Goal: Participate in discussion: Engage in conversation with other users on a specific topic

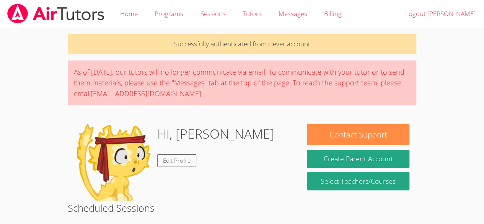
scroll to position [8, 0]
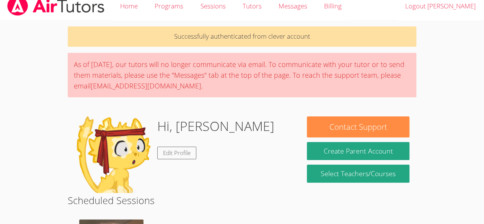
drag, startPoint x: 280, startPoint y: 158, endPoint x: 283, endPoint y: 128, distance: 30.0
click at [283, 128] on div "Hi, [PERSON_NAME] Edit Profile" at bounding box center [184, 154] width 219 height 77
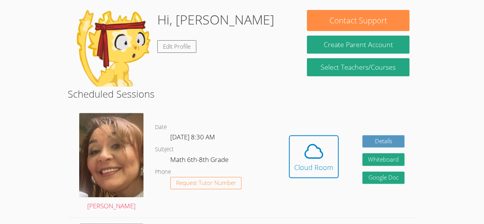
scroll to position [145, 0]
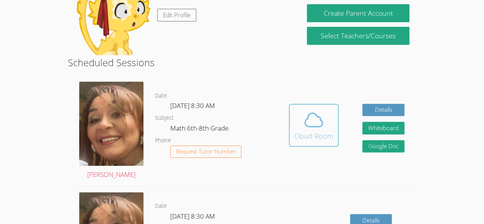
click at [306, 133] on div "Cloud Room" at bounding box center [313, 136] width 39 height 11
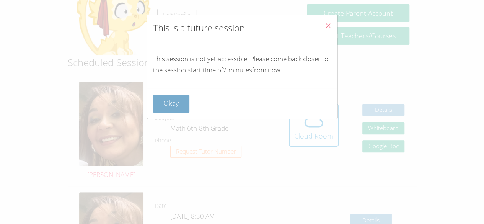
click at [181, 109] on button "Okay" at bounding box center [171, 104] width 37 height 18
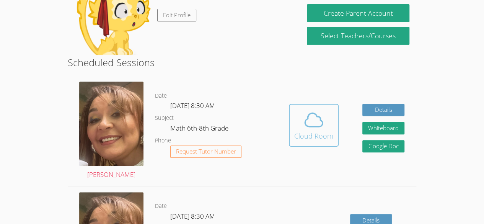
click at [300, 124] on span at bounding box center [313, 119] width 39 height 21
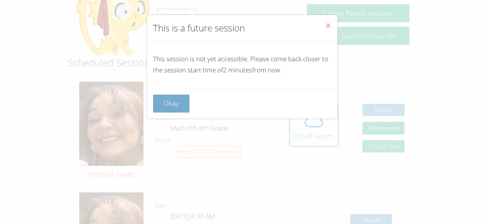
click at [175, 103] on button "Okay" at bounding box center [171, 104] width 37 height 18
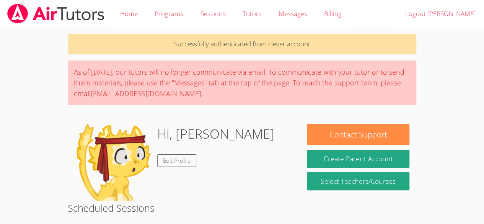
scroll to position [168, 0]
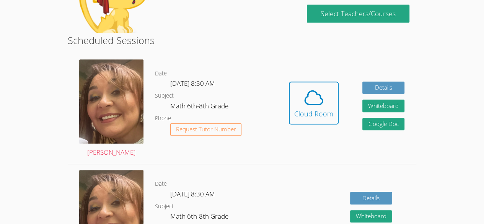
click at [269, 98] on dl "Date Mon Sep 22, 8:30 AM Subject Math 6th-8th Grade Phone Request Tutor Number" at bounding box center [216, 109] width 122 height 80
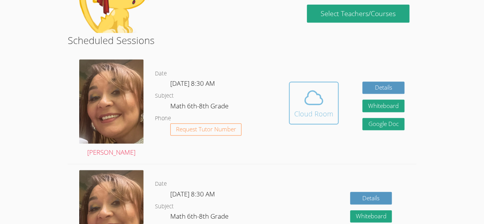
click at [330, 123] on button "Cloud Room" at bounding box center [314, 103] width 50 height 43
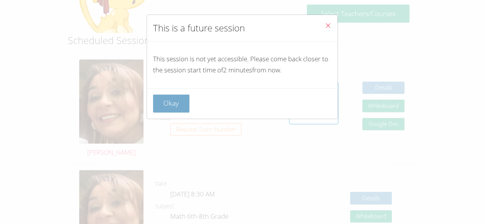
click at [181, 105] on button "Okay" at bounding box center [171, 104] width 37 height 18
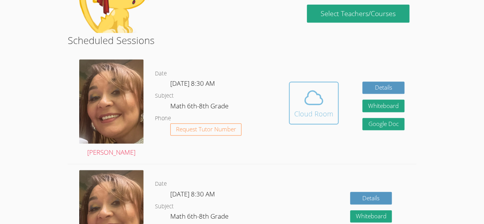
click at [299, 121] on button "Cloud Room" at bounding box center [314, 103] width 50 height 43
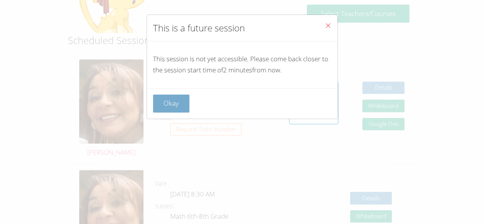
click at [154, 98] on button "Okay" at bounding box center [171, 104] width 37 height 18
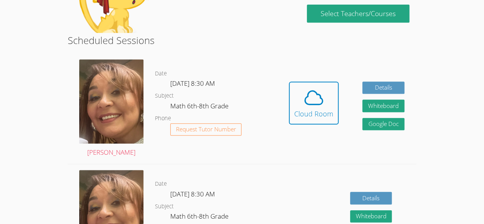
click at [277, 105] on div "Hidden Cloud Room Details Whiteboard Hidden Google Doc" at bounding box center [346, 109] width 139 height 110
click at [364, 192] on link "Details" at bounding box center [371, 198] width 42 height 13
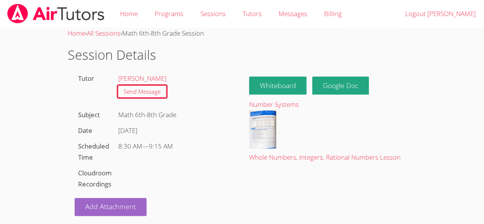
click at [362, 190] on div "Home › All Sessions › Math 6th-8th Grade Session Session Details Tutor Michelle…" at bounding box center [241, 122] width 363 height 188
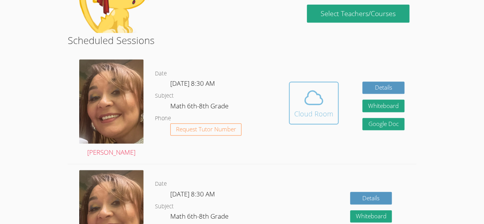
click at [310, 124] on button "Cloud Room" at bounding box center [314, 103] width 50 height 43
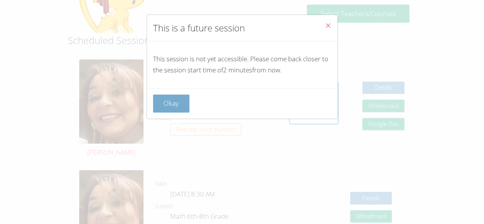
click at [180, 98] on button "Okay" at bounding box center [171, 104] width 37 height 18
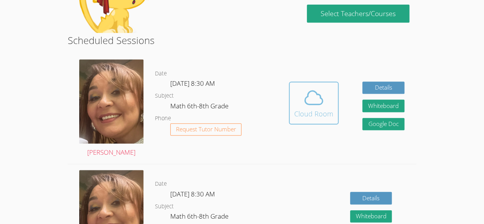
click at [325, 94] on span at bounding box center [313, 97] width 39 height 21
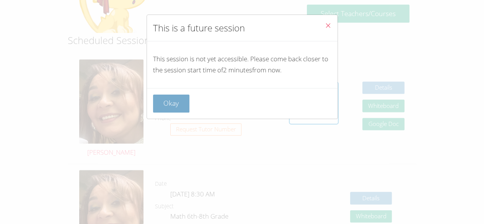
click at [188, 95] on button "Okay" at bounding box center [171, 104] width 37 height 18
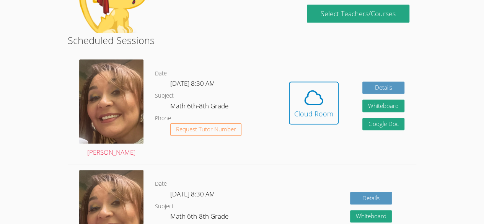
click at [334, 128] on link "Cloud Room" at bounding box center [314, 106] width 50 height 49
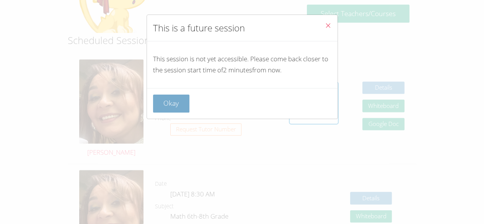
click at [163, 108] on button "Okay" at bounding box center [171, 104] width 37 height 18
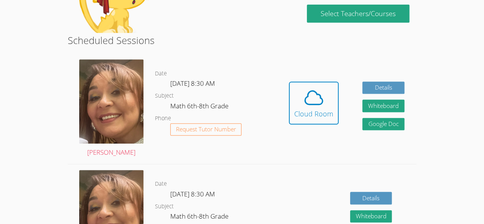
click at [289, 95] on div "Hidden Cloud Room Details Whiteboard Hidden Google Doc" at bounding box center [346, 109] width 139 height 110
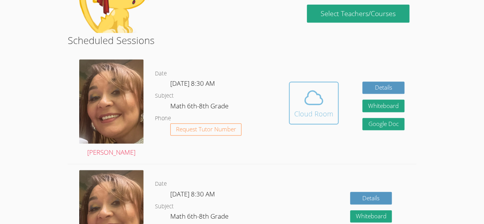
click at [307, 100] on icon at bounding box center [313, 97] width 21 height 21
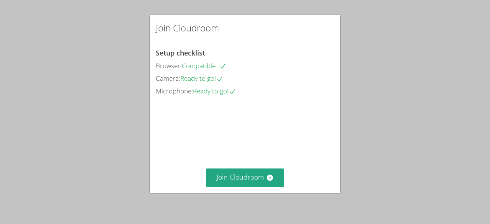
drag, startPoint x: 244, startPoint y: 181, endPoint x: 109, endPoint y: 164, distance: 135.8
click at [109, 164] on div "Join Cloudroom Setup checklist Browser: Compatible Camera: Ready to go! Microph…" at bounding box center [245, 112] width 490 height 224
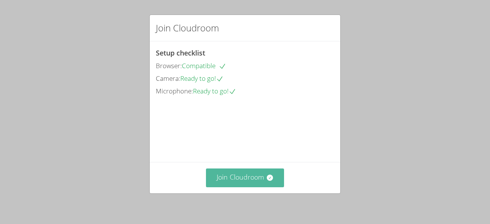
click at [247, 180] on button "Join Cloudroom" at bounding box center [245, 177] width 78 height 19
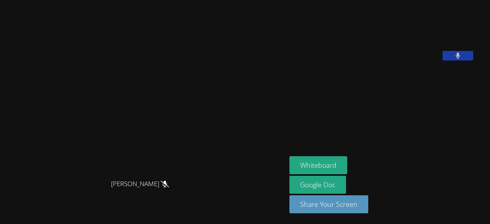
click at [341, 155] on aside "[PERSON_NAME] [PERSON_NAME] Whiteboard Google Doc Share Your Screen" at bounding box center [381, 112] width 191 height 224
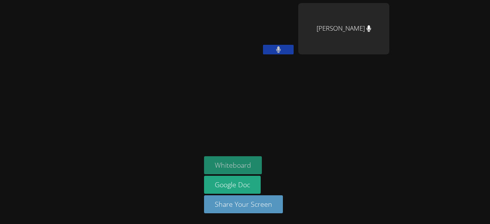
click at [246, 162] on button "Whiteboard" at bounding box center [233, 165] width 58 height 18
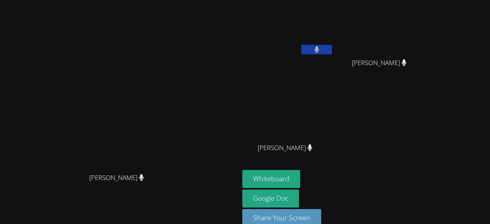
click at [332, 50] on button at bounding box center [316, 50] width 31 height 10
click at [332, 48] on button at bounding box center [316, 50] width 31 height 10
click at [427, 119] on div "[PERSON_NAME] [PERSON_NAME] [PERSON_NAME] [PERSON_NAME] [PERSON_NAME] [PERSON_N…" at bounding box center [334, 86] width 185 height 167
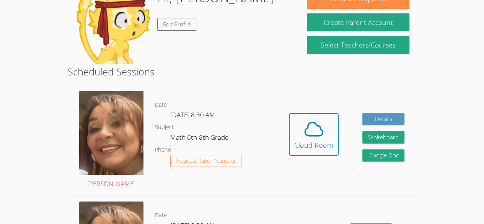
scroll to position [145, 0]
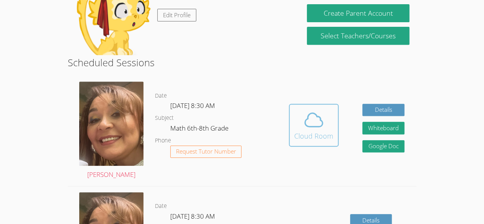
click at [321, 139] on div "Cloud Room" at bounding box center [313, 136] width 39 height 11
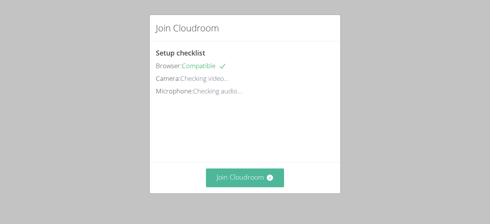
click at [220, 176] on button "Join Cloudroom" at bounding box center [245, 177] width 78 height 19
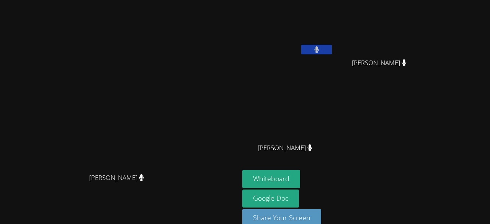
click at [333, 163] on div "Brayan Juan Mendez" at bounding box center [287, 154] width 91 height 31
click at [300, 174] on button "Whiteboard" at bounding box center [271, 179] width 58 height 18
click at [332, 48] on button at bounding box center [316, 50] width 31 height 10
click at [321, 48] on icon at bounding box center [317, 49] width 8 height 7
click at [332, 52] on button at bounding box center [316, 50] width 31 height 10
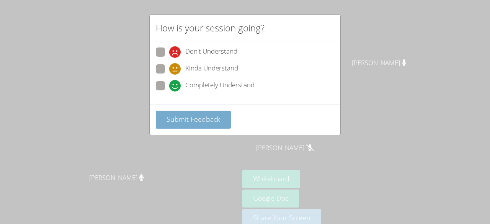
click at [212, 122] on span "Submit Feedback" at bounding box center [193, 118] width 54 height 9
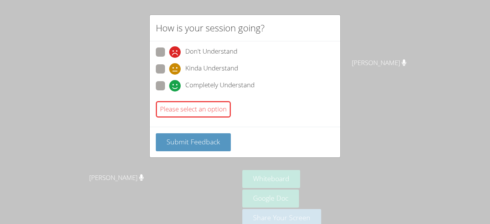
click at [169, 91] on span at bounding box center [169, 91] width 0 height 0
click at [169, 85] on input "Completely Understand" at bounding box center [172, 84] width 7 height 7
radio input "true"
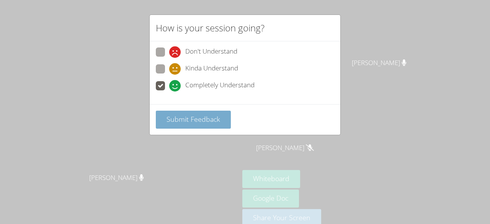
click at [183, 117] on span "Submit Feedback" at bounding box center [193, 118] width 54 height 9
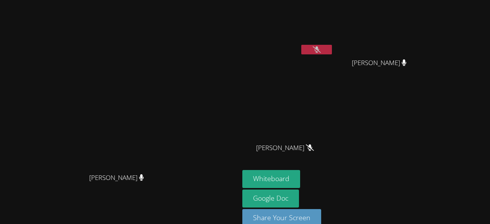
click at [332, 52] on button at bounding box center [316, 50] width 31 height 10
click at [332, 46] on button at bounding box center [316, 50] width 31 height 10
click at [332, 52] on button at bounding box center [316, 50] width 31 height 10
